Goal: Task Accomplishment & Management: Manage account settings

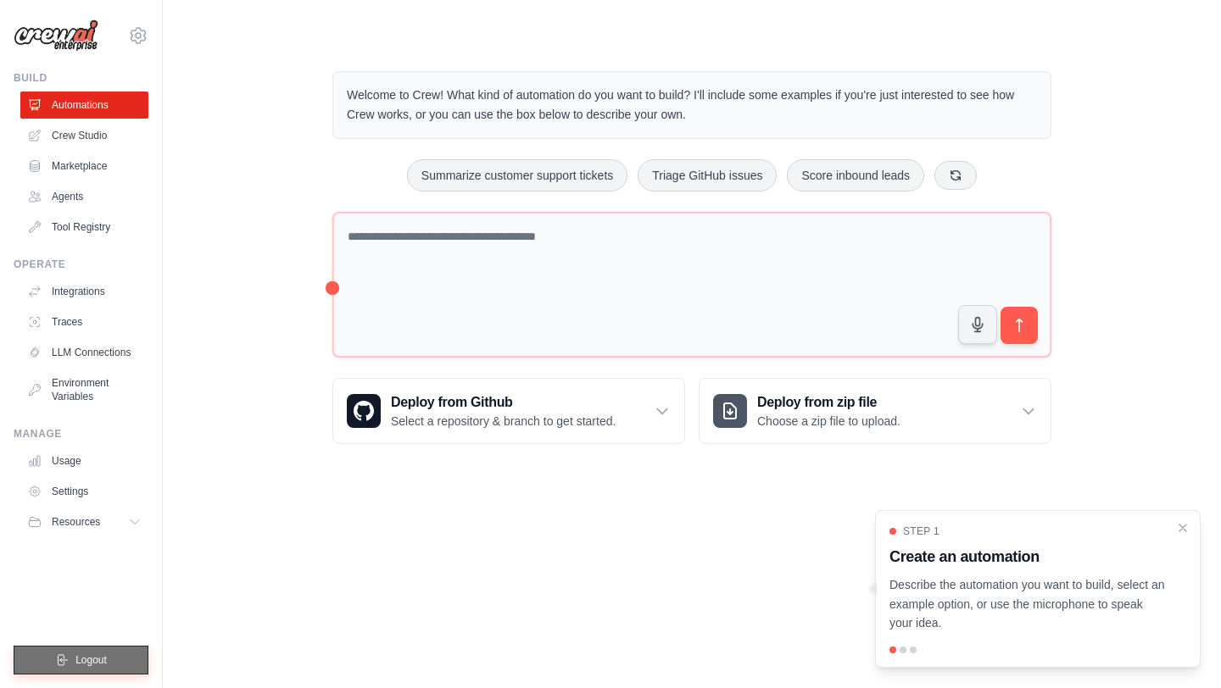
click at [80, 659] on span "Logout" at bounding box center [90, 661] width 31 height 14
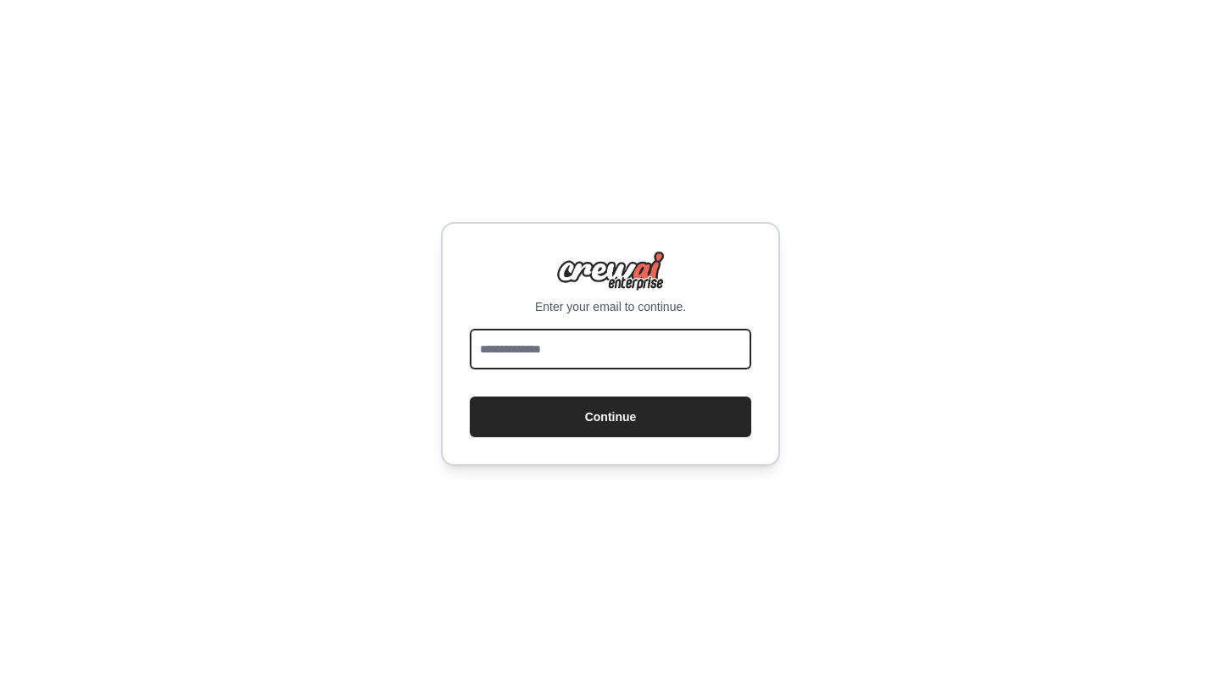
click at [609, 361] on input "email" at bounding box center [610, 349] width 281 height 41
type input "**********"
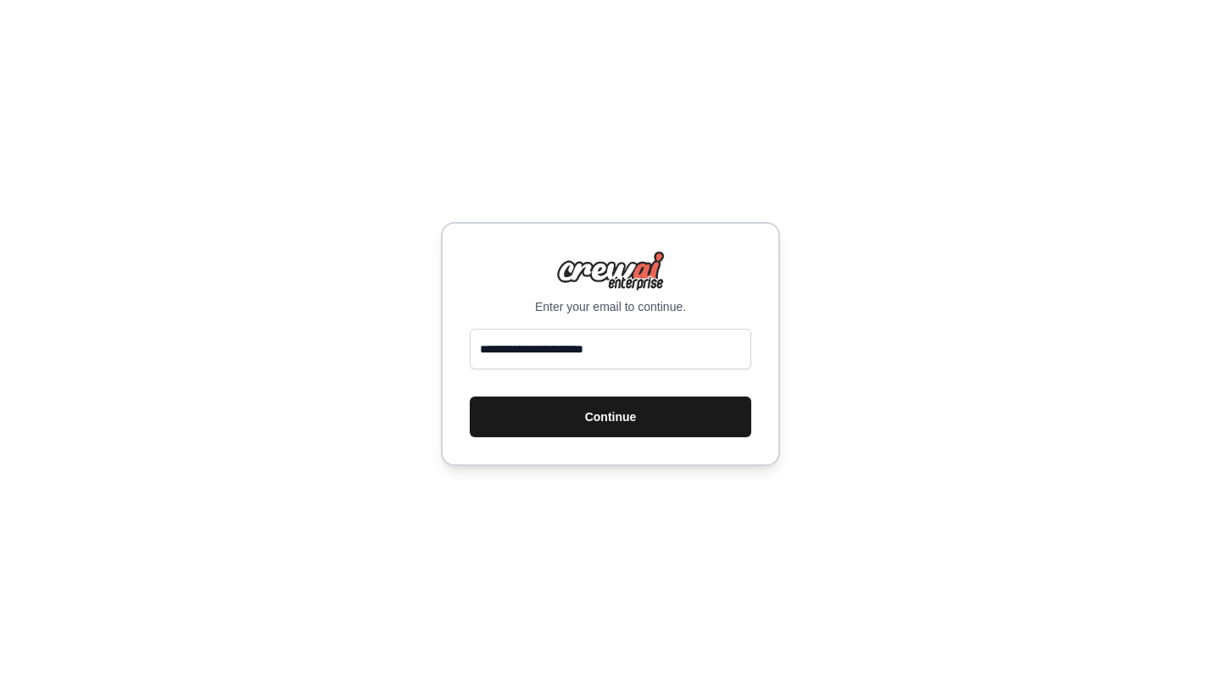
click at [584, 417] on button "Continue" at bounding box center [610, 417] width 281 height 41
